Goal: Find specific page/section: Find specific page/section

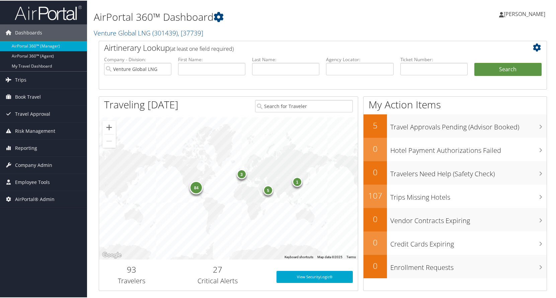
click at [339, 11] on h1 "AirPortal 360™ Dashboard" at bounding box center [246, 16] width 305 height 14
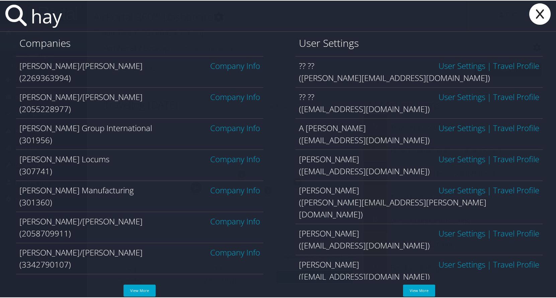
type input "hay"
click at [219, 160] on link "Company Info" at bounding box center [235, 158] width 50 height 11
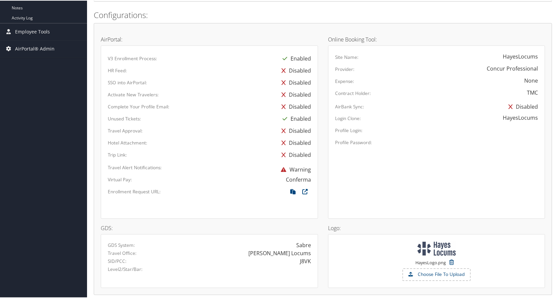
scroll to position [383, 0]
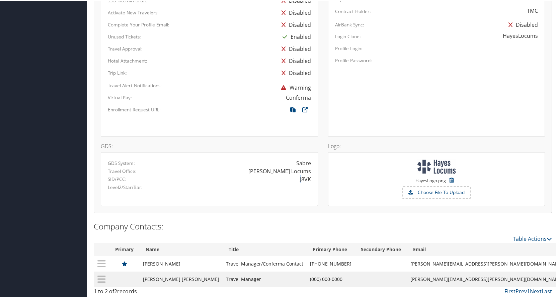
click at [300, 182] on div "J8VK" at bounding box center [305, 179] width 11 height 8
drag, startPoint x: 298, startPoint y: 180, endPoint x: 309, endPoint y: 179, distance: 11.4
click at [309, 179] on div "J8VK" at bounding box center [262, 179] width 106 height 8
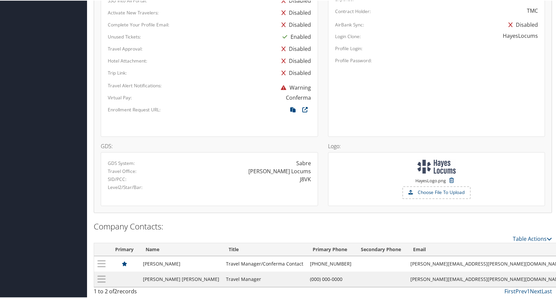
click at [305, 180] on div "J8VK" at bounding box center [305, 179] width 11 height 8
copy div "J8VK"
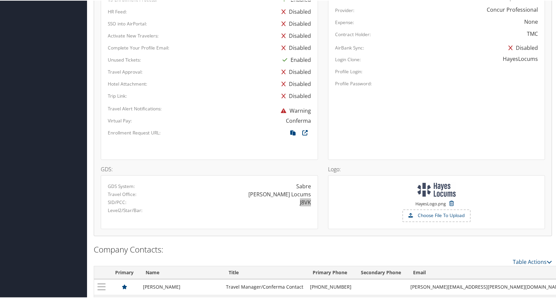
scroll to position [316, 0]
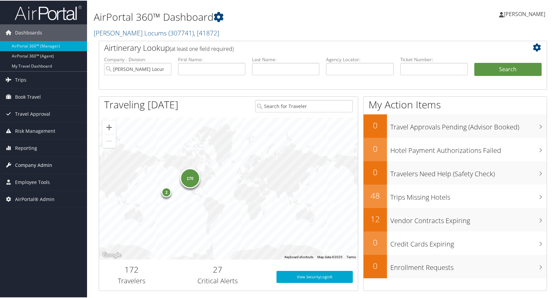
click at [29, 164] on span "Company Admin" at bounding box center [33, 164] width 37 height 17
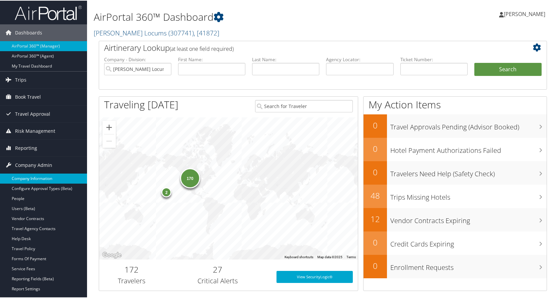
click at [23, 174] on link "Company Information" at bounding box center [43, 178] width 87 height 10
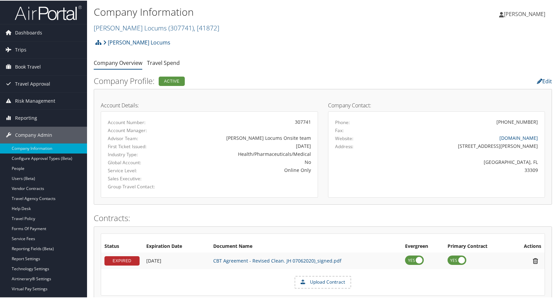
click at [280, 40] on div "[PERSON_NAME] Locums Account Structure [PERSON_NAME] Locums (307741) ACTIVE Cre…" at bounding box center [323, 44] width 458 height 18
drag, startPoint x: 252, startPoint y: 139, endPoint x: 319, endPoint y: 140, distance: 67.9
click at [319, 140] on div "Account Details: Account Number: 307741 Account Manager: Advisor Team: Hayes Lo…" at bounding box center [209, 146] width 227 height 102
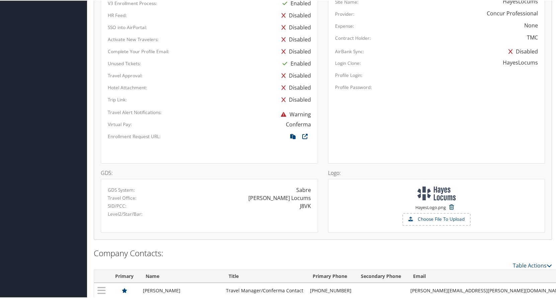
scroll to position [383, 0]
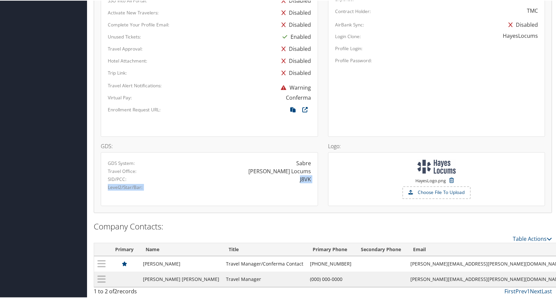
drag, startPoint x: 311, startPoint y: 178, endPoint x: 310, endPoint y: 186, distance: 8.4
click at [310, 186] on div "GDS System: Sabre Travel Office: Hayes Locums SID/PCC: J8VK Level2/Star/Bar:" at bounding box center [209, 175] width 203 height 32
drag, startPoint x: 108, startPoint y: 179, endPoint x: 302, endPoint y: 178, distance: 194.4
click at [307, 181] on div "SID/PCC: J8VK" at bounding box center [209, 179] width 213 height 8
click at [321, 178] on div "GDS: GDS System: Sabre Travel Office: Hayes Locums SID/PCC: J8VK Level2/Star/Ba…" at bounding box center [209, 170] width 227 height 69
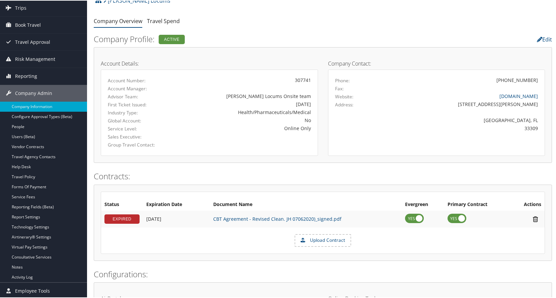
scroll to position [0, 0]
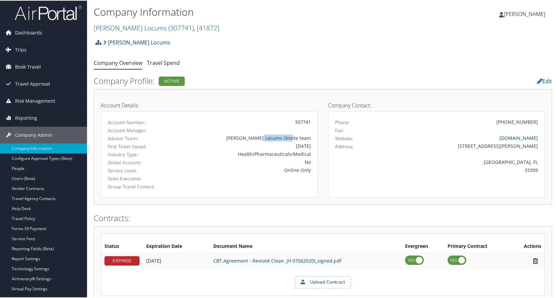
drag, startPoint x: 284, startPoint y: 138, endPoint x: 320, endPoint y: 138, distance: 36.1
click at [318, 138] on div "Account Details: Account Number: 307741 Account Manager: Advisor Team: Hayes Lo…" at bounding box center [209, 146] width 227 height 102
click at [286, 25] on h2 "[PERSON_NAME] Locums ( 307741 ) , [ 41872 ]" at bounding box center [246, 26] width 305 height 11
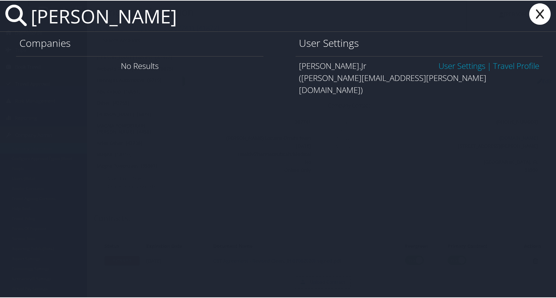
drag, startPoint x: 133, startPoint y: 16, endPoint x: 26, endPoint y: 16, distance: 107.1
click at [26, 16] on div "larry rolli" at bounding box center [279, 15] width 558 height 31
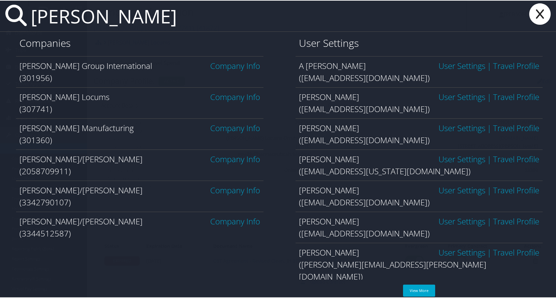
type input "hayes"
click at [236, 98] on link "Company Info" at bounding box center [235, 96] width 50 height 11
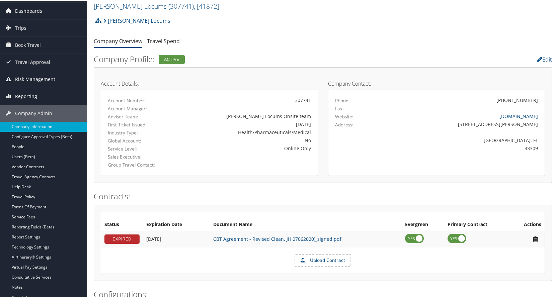
scroll to position [33, 0]
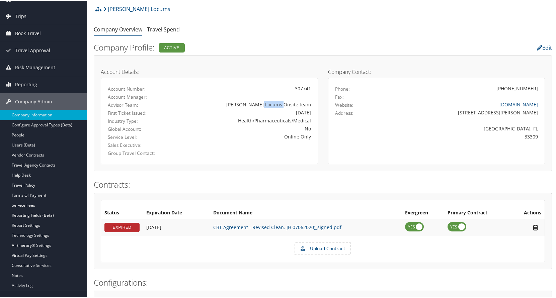
drag, startPoint x: 283, startPoint y: 106, endPoint x: 339, endPoint y: 107, distance: 56.2
click at [301, 105] on div "Hayes Locums Onsite team" at bounding box center [245, 103] width 132 height 7
click at [282, 105] on div "Hayes Locums Onsite team" at bounding box center [245, 103] width 132 height 7
click at [281, 104] on div "Hayes Locums Onsite team" at bounding box center [245, 103] width 132 height 7
drag, startPoint x: 283, startPoint y: 103, endPoint x: 317, endPoint y: 103, distance: 34.1
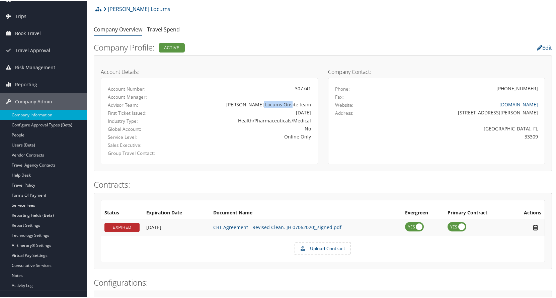
click at [317, 103] on div "Account Details: Account Number: 307741 Account Manager: Advisor Team: Hayes Lo…" at bounding box center [209, 113] width 227 height 102
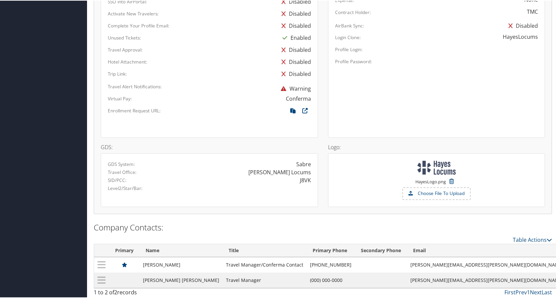
scroll to position [383, 0]
drag, startPoint x: 311, startPoint y: 164, endPoint x: 296, endPoint y: 164, distance: 14.4
click at [296, 164] on div "Sabre" at bounding box center [262, 163] width 106 height 8
click at [297, 163] on div "Sabre" at bounding box center [303, 163] width 15 height 8
drag, startPoint x: 108, startPoint y: 179, endPoint x: 308, endPoint y: 179, distance: 199.7
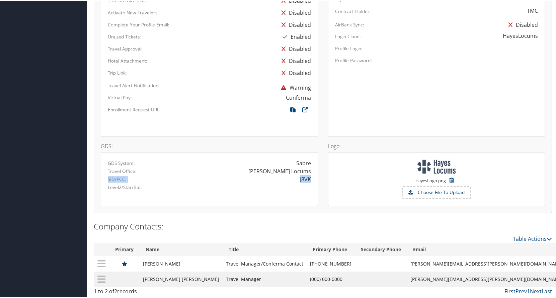
click at [308, 179] on div "SID/PCC: J8VK" at bounding box center [209, 179] width 213 height 8
click at [303, 180] on div "J8VK" at bounding box center [305, 179] width 11 height 8
drag, startPoint x: 298, startPoint y: 178, endPoint x: 315, endPoint y: 178, distance: 16.4
click at [315, 178] on div "GDS System: Sabre Travel Office: Hayes Locums SID/PCC: J8VK Level2/Star/Bar:" at bounding box center [209, 179] width 217 height 54
drag, startPoint x: 312, startPoint y: 180, endPoint x: 302, endPoint y: 180, distance: 10.0
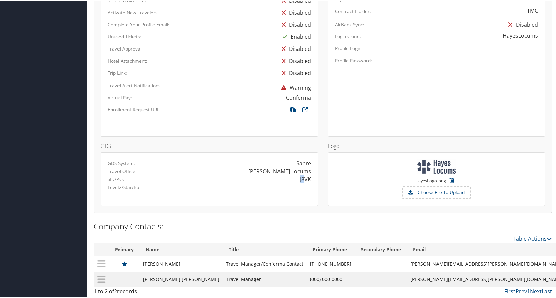
click at [302, 180] on div "J8VK" at bounding box center [262, 179] width 106 height 8
click at [301, 180] on div "J8VK" at bounding box center [305, 179] width 11 height 8
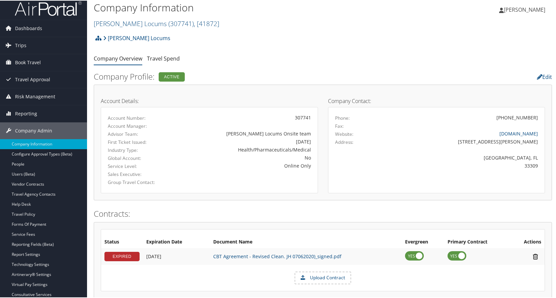
scroll to position [0, 0]
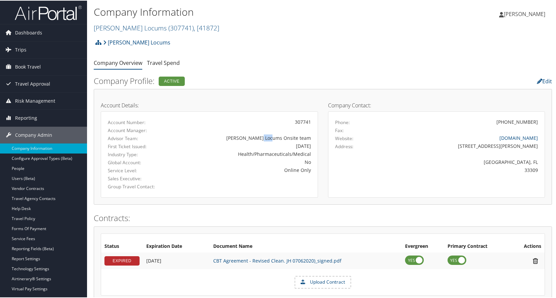
drag, startPoint x: 284, startPoint y: 137, endPoint x: 293, endPoint y: 136, distance: 9.1
click at [293, 136] on div "Hayes Locums Onsite team" at bounding box center [245, 137] width 132 height 7
click at [370, 81] on h2 "Company Profile: Active" at bounding box center [245, 80] width 302 height 11
drag, startPoint x: 287, startPoint y: 170, endPoint x: 310, endPoint y: 170, distance: 22.7
click at [310, 170] on div "Online Only" at bounding box center [245, 169] width 142 height 7
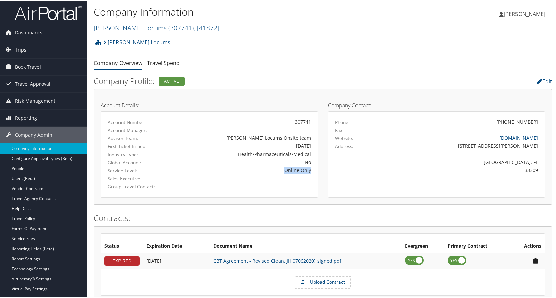
click at [299, 170] on div "Online Only" at bounding box center [245, 169] width 132 height 7
click at [363, 30] on h2 "[PERSON_NAME] Locums ( 307741 ) , [ 41872 ]" at bounding box center [246, 26] width 305 height 11
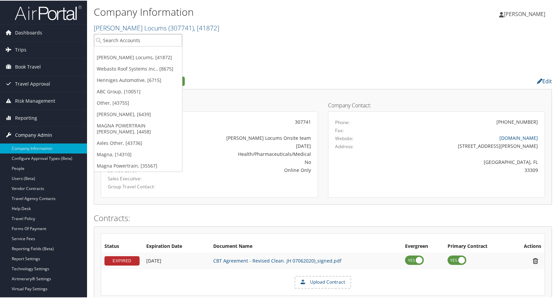
click at [26, 134] on span "Company Admin" at bounding box center [33, 134] width 37 height 17
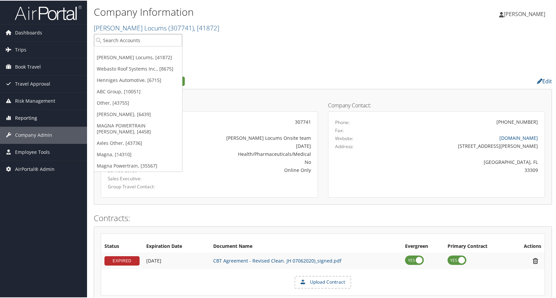
click at [28, 118] on span "Reporting" at bounding box center [26, 117] width 22 height 17
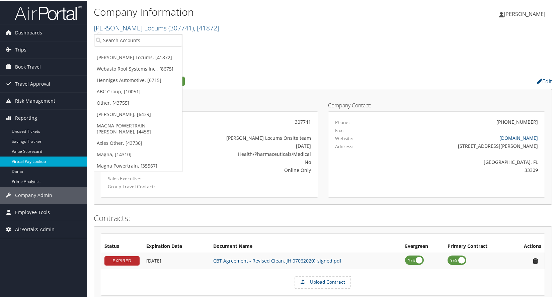
click at [25, 160] on link "Virtual Pay Lookup" at bounding box center [43, 161] width 87 height 10
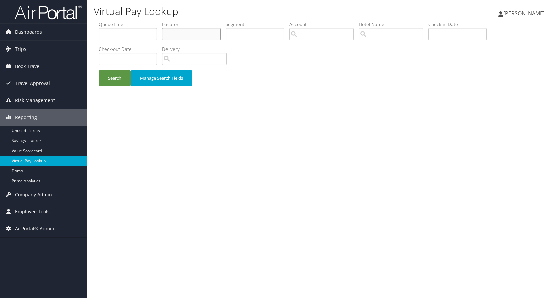
click at [202, 34] on input "text" at bounding box center [191, 34] width 59 height 12
click at [203, 34] on input "text" at bounding box center [191, 34] width 59 height 12
click at [203, 33] on input "text" at bounding box center [191, 34] width 59 height 12
click at [34, 118] on span "Reporting" at bounding box center [26, 117] width 22 height 17
